Goal: Book appointment/travel/reservation

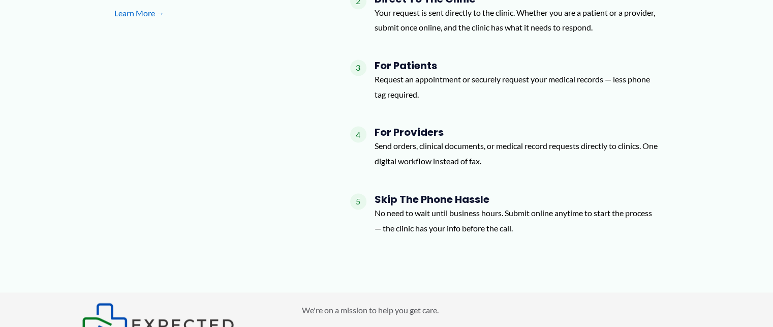
scroll to position [1425, 0]
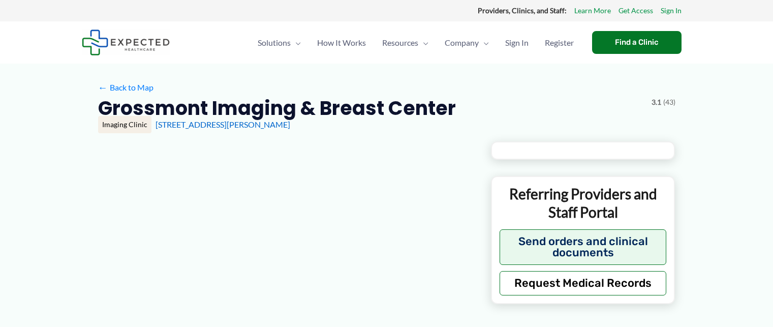
type input "**********"
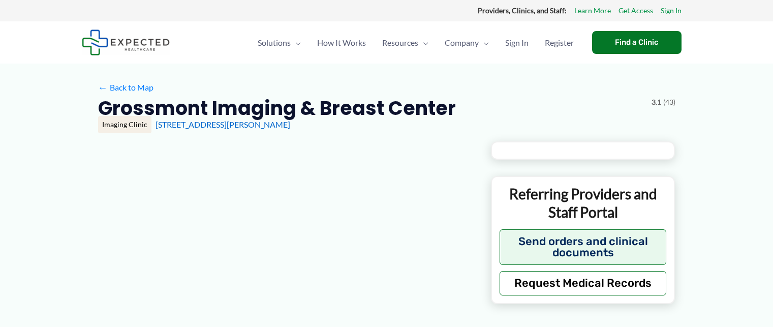
type input "**********"
